Goal: Find specific page/section: Find specific page/section

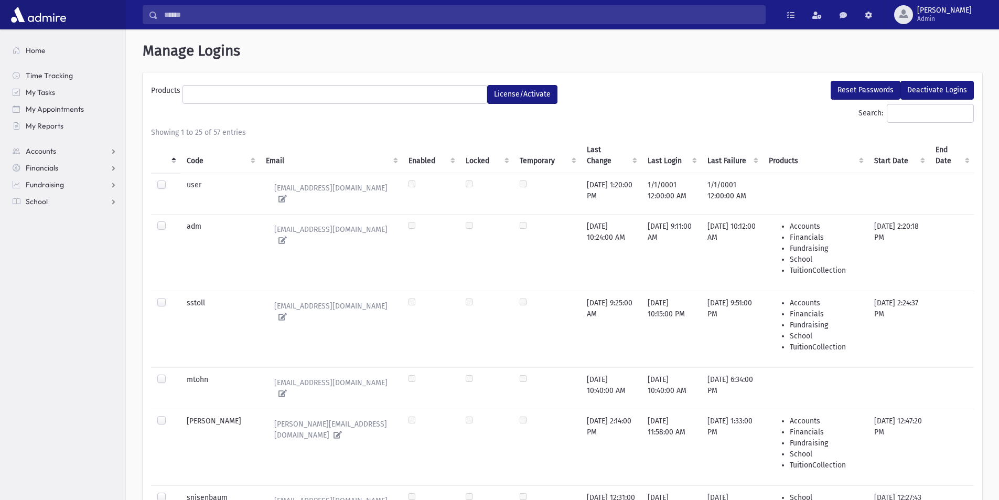
select select
click at [47, 164] on span "Financials" at bounding box center [42, 167] width 33 height 9
click at [42, 246] on link "School" at bounding box center [64, 251] width 121 height 17
click at [51, 217] on span "Students" at bounding box center [45, 217] width 29 height 9
